Goal: Transaction & Acquisition: Purchase product/service

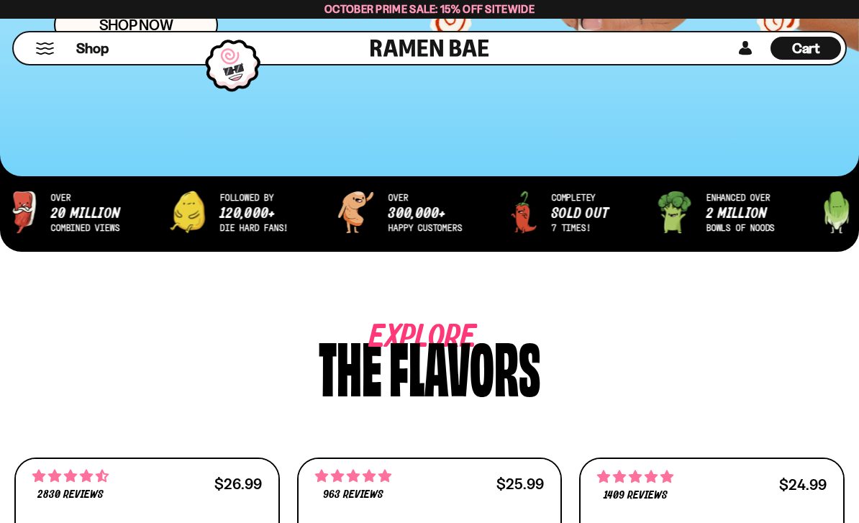
scroll to position [438, 0]
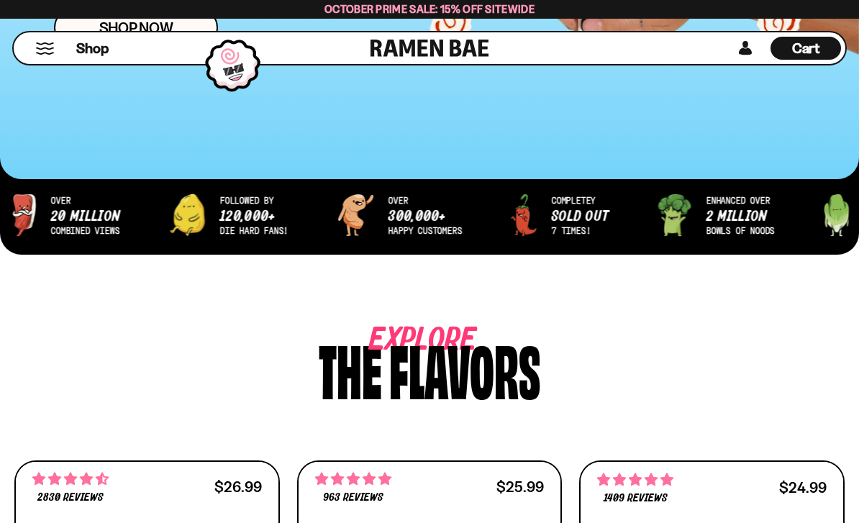
click at [48, 42] on button "Mobile Menu Trigger" at bounding box center [44, 48] width 19 height 12
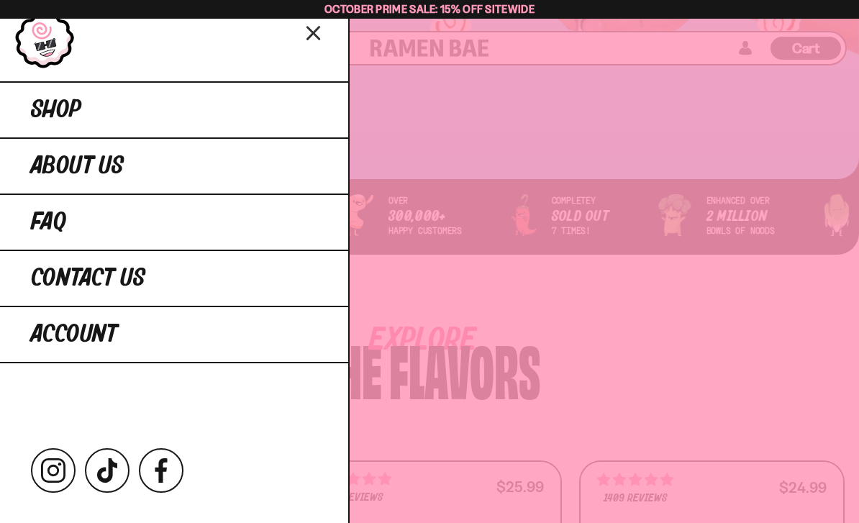
click at [40, 123] on link "Shop" at bounding box center [174, 109] width 348 height 56
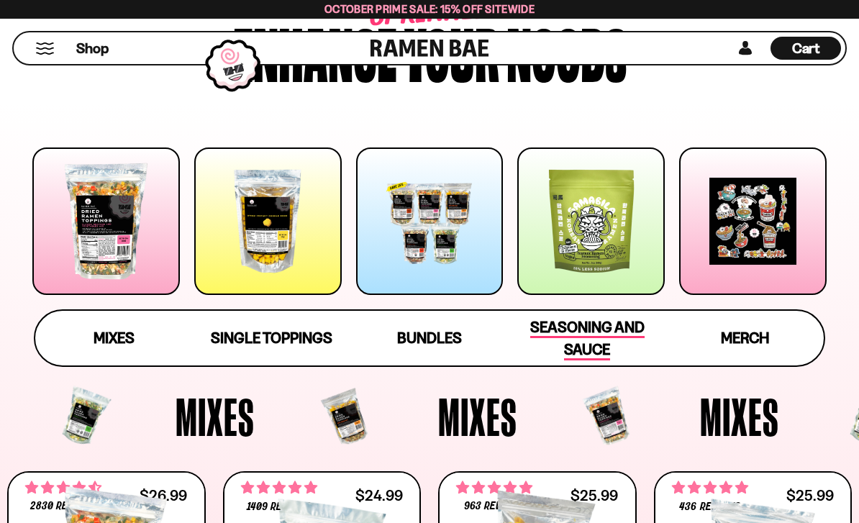
click at [592, 336] on span "Seasoning and Sauce" at bounding box center [587, 339] width 114 height 42
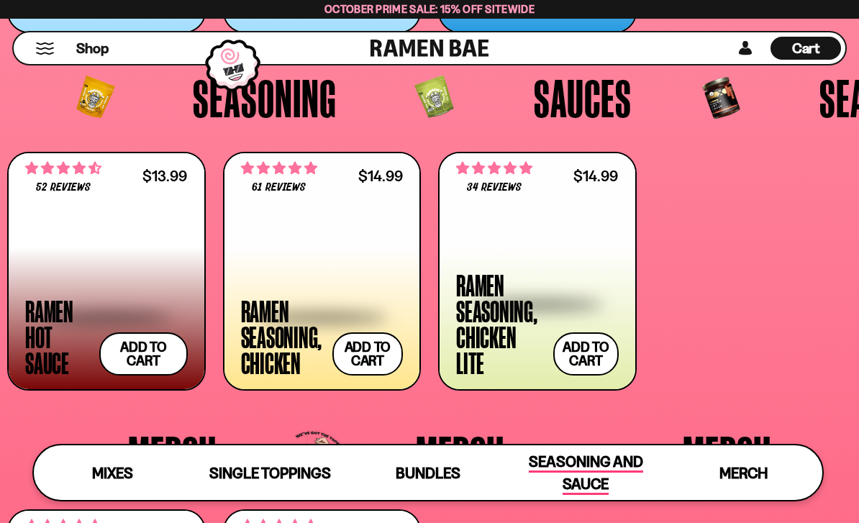
scroll to position [2796, 0]
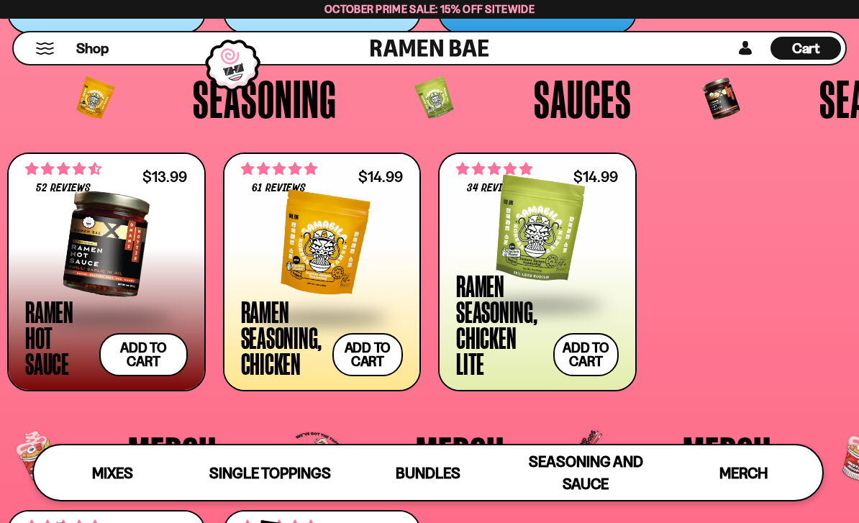
click at [342, 263] on div at bounding box center [322, 244] width 163 height 144
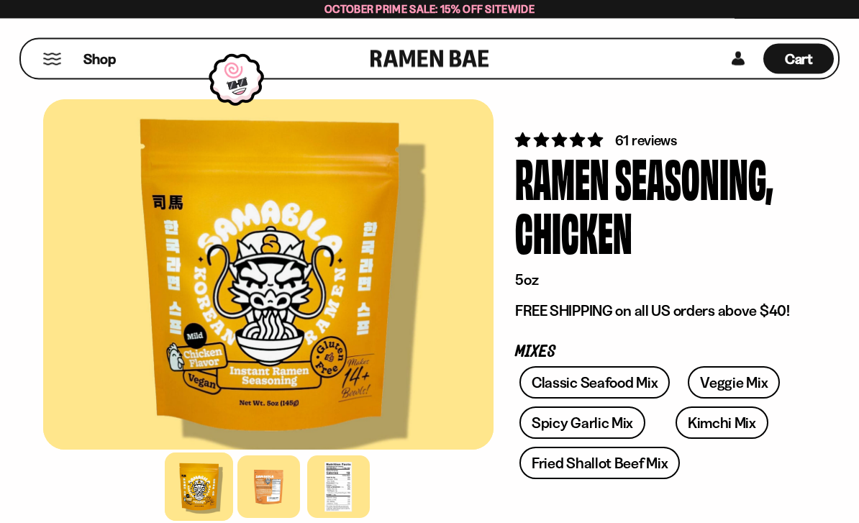
scroll to position [22, 0]
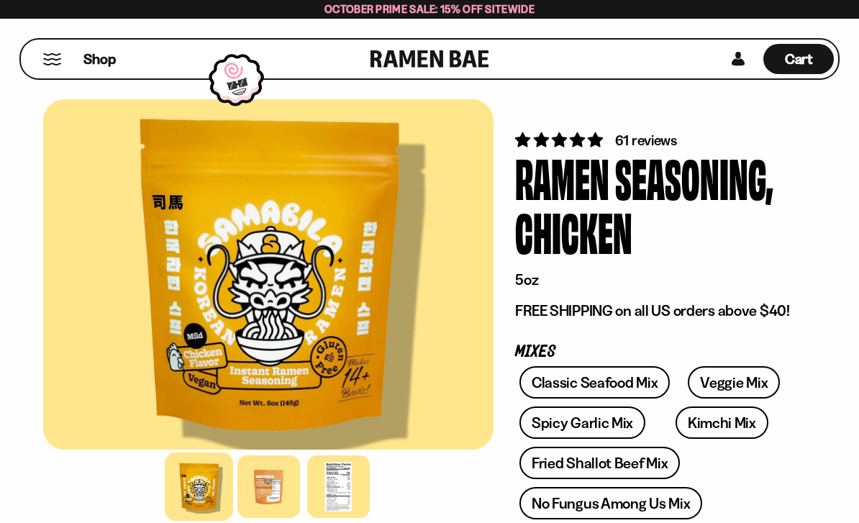
click at [264, 518] on div at bounding box center [268, 487] width 63 height 63
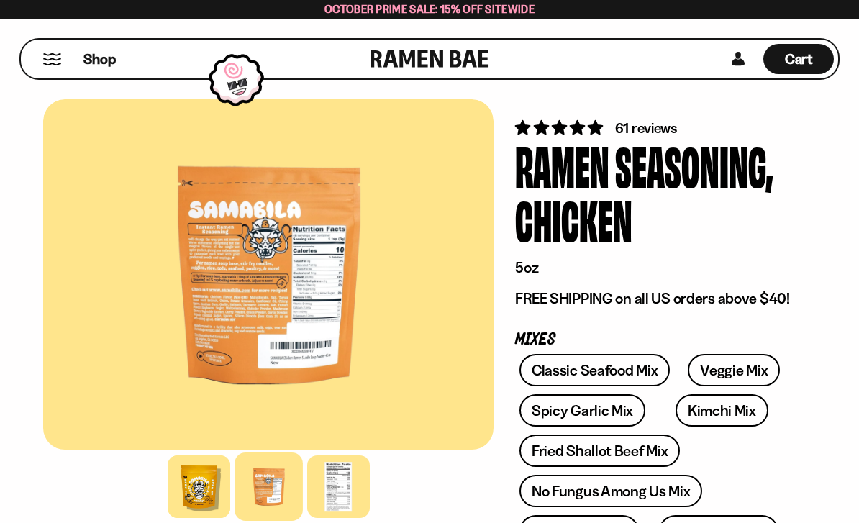
scroll to position [35, 0]
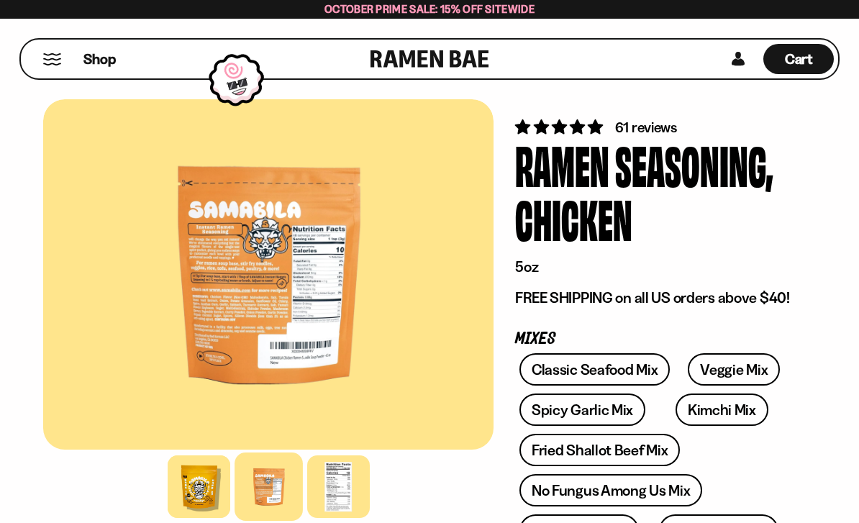
click at [206, 509] on div at bounding box center [199, 487] width 63 height 63
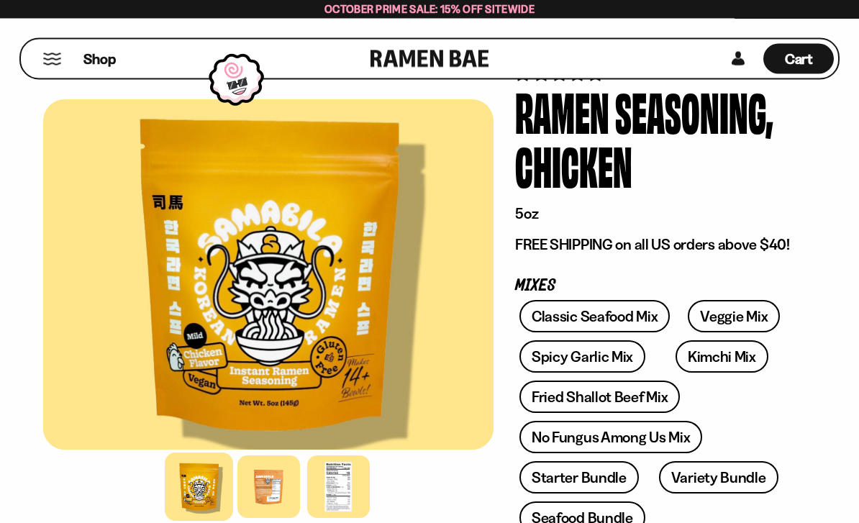
scroll to position [90, 0]
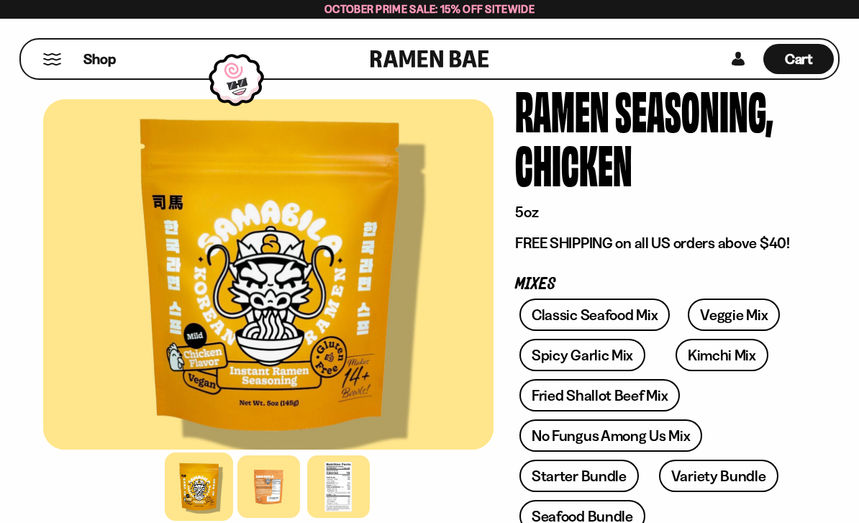
click at [681, 430] on link "No Fungus Among Us Mix" at bounding box center [611, 436] width 183 height 32
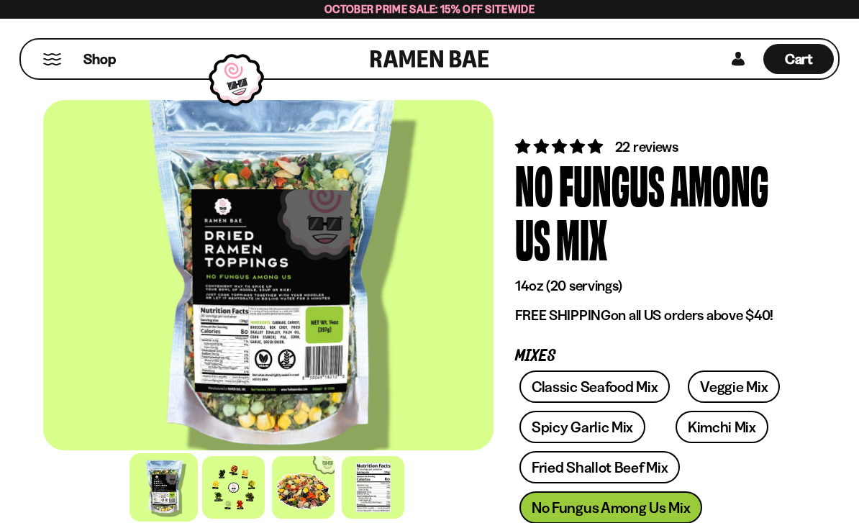
scroll to position [62, 0]
